Goal: Transaction & Acquisition: Obtain resource

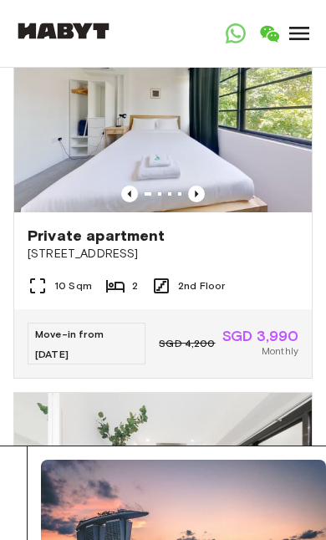
scroll to position [20, 0]
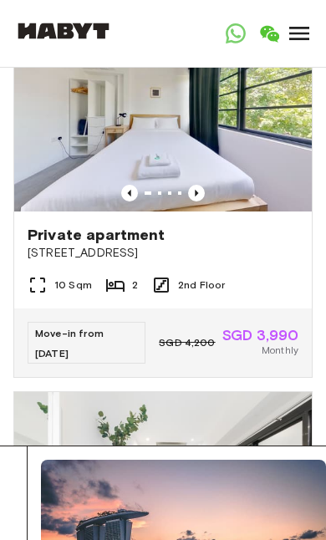
click at [263, 159] on img at bounding box center [162, 112] width 297 height 198
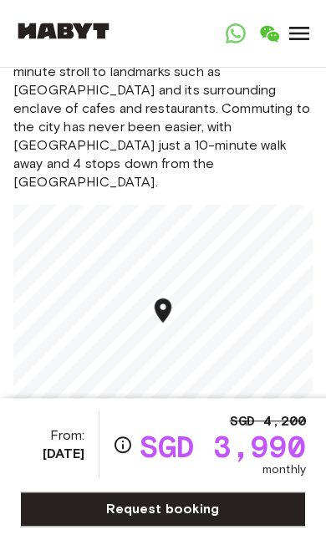
scroll to position [1500, 0]
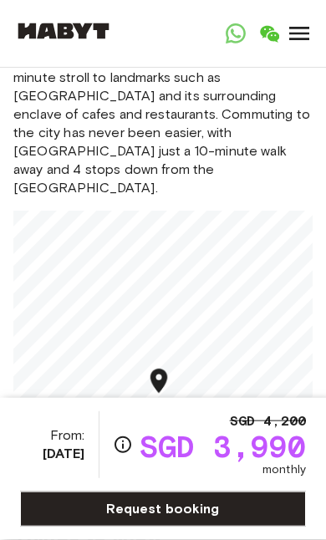
click at [161, 368] on icon "Map marker" at bounding box center [158, 380] width 17 height 24
click at [168, 366] on icon "Map marker" at bounding box center [159, 380] width 29 height 29
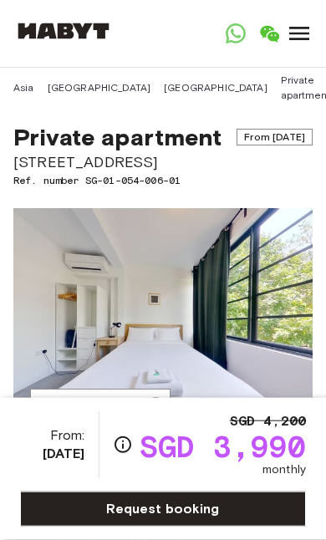
scroll to position [19, 0]
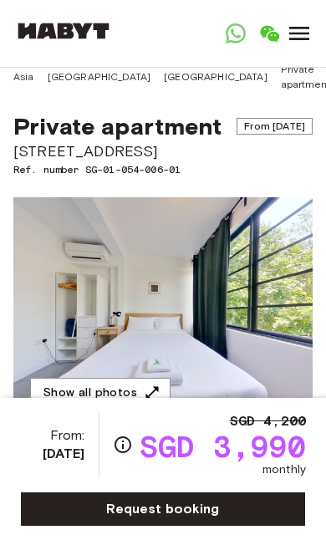
click at [63, 403] on button "Show all photos" at bounding box center [100, 393] width 140 height 31
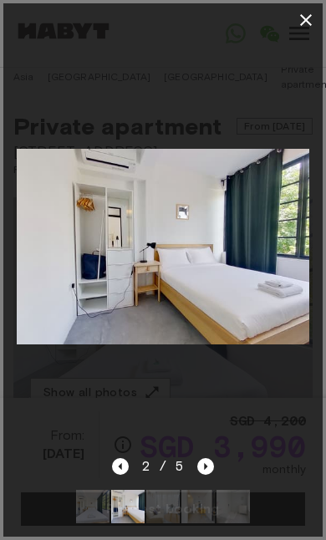
click at [315, 10] on icon "button" at bounding box center [306, 20] width 20 height 20
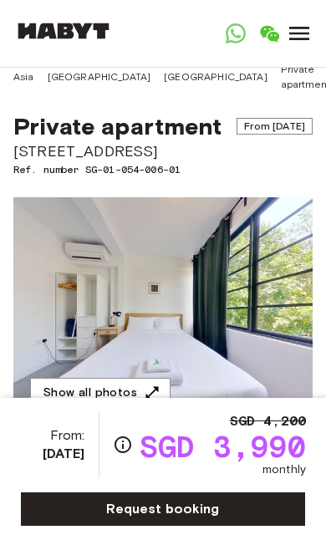
scroll to position [0, 0]
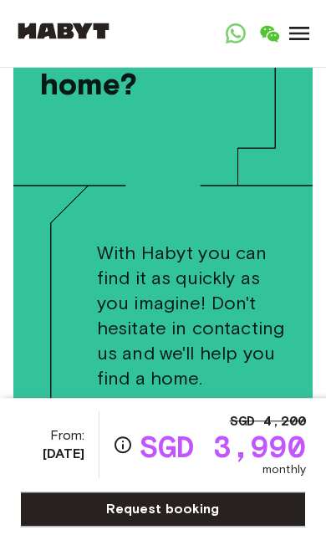
scroll to position [4946, 0]
